Goal: Find specific page/section: Find specific page/section

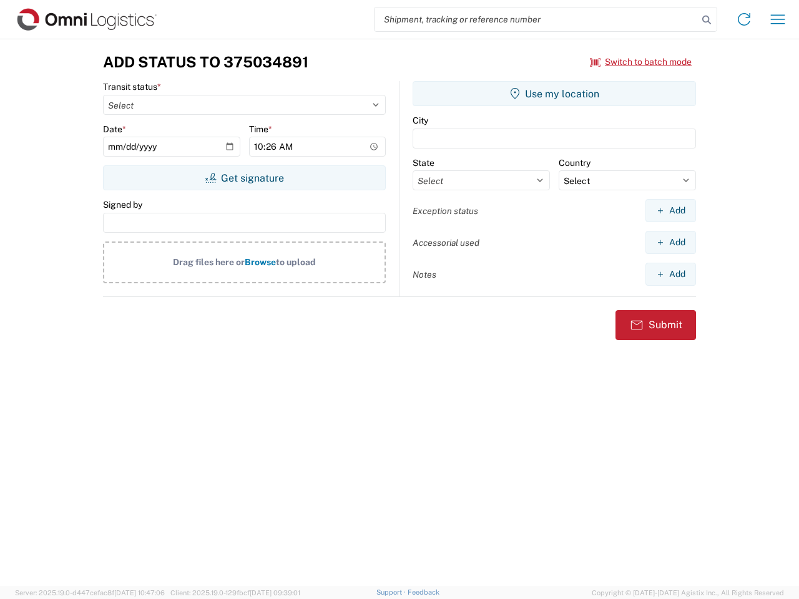
click at [536, 19] on input "search" at bounding box center [536, 19] width 323 height 24
click at [707, 20] on icon at bounding box center [706, 19] width 17 height 17
click at [744, 19] on icon at bounding box center [744, 19] width 20 height 20
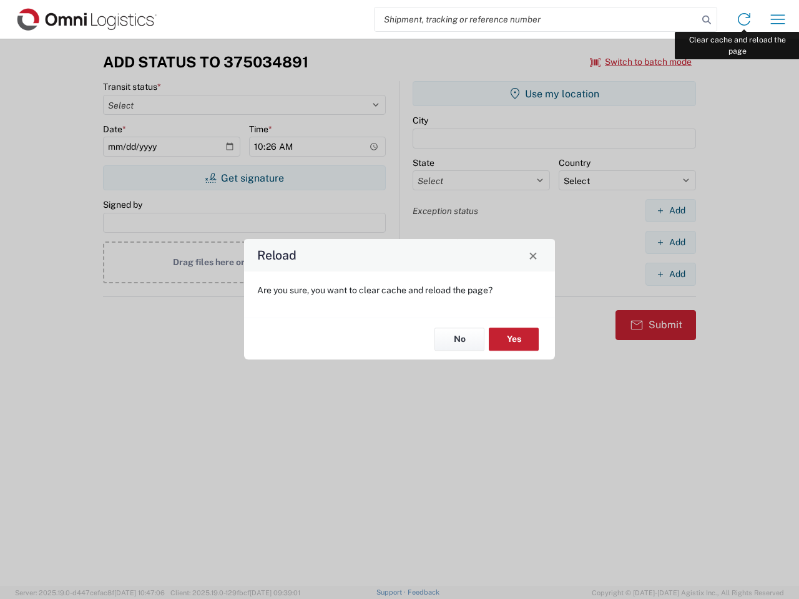
click at [778, 19] on div "Reload Are you sure, you want to clear cache and reload the page? No Yes" at bounding box center [399, 299] width 799 height 599
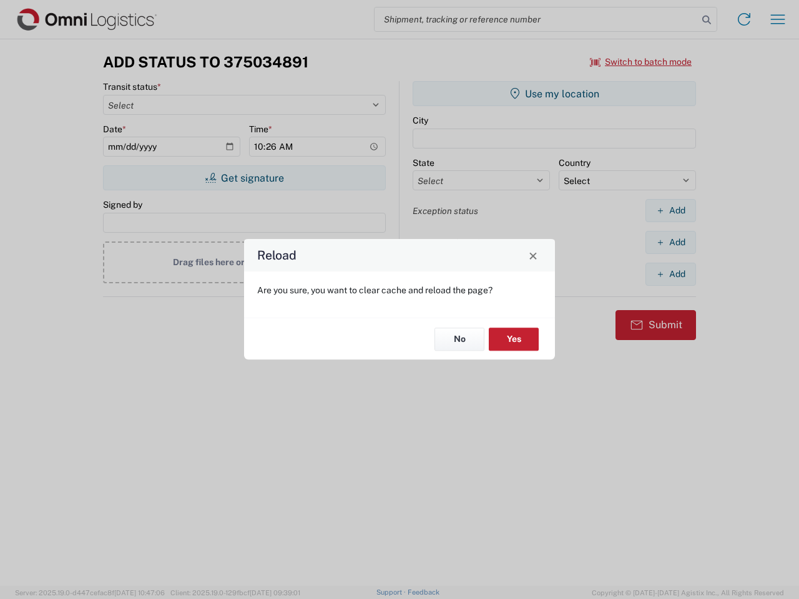
click at [641, 62] on div "Reload Are you sure, you want to clear cache and reload the page? No Yes" at bounding box center [399, 299] width 799 height 599
click at [244, 178] on div "Reload Are you sure, you want to clear cache and reload the page? No Yes" at bounding box center [399, 299] width 799 height 599
click at [554, 94] on div "Reload Are you sure, you want to clear cache and reload the page? No Yes" at bounding box center [399, 299] width 799 height 599
click at [670, 210] on div "Reload Are you sure, you want to clear cache and reload the page? No Yes" at bounding box center [399, 299] width 799 height 599
click at [670, 242] on div "Reload Are you sure, you want to clear cache and reload the page? No Yes" at bounding box center [399, 299] width 799 height 599
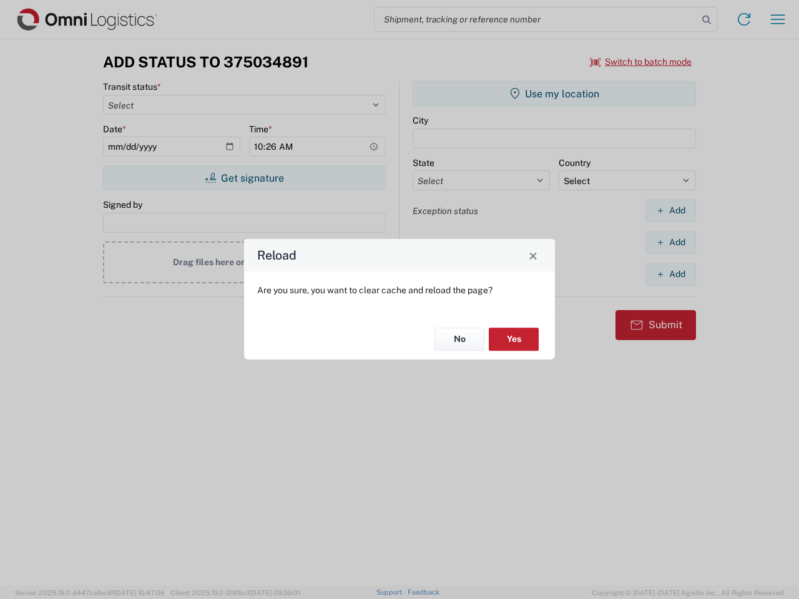
click at [670, 274] on div "Reload Are you sure, you want to clear cache and reload the page? No Yes" at bounding box center [399, 299] width 799 height 599
